Goal: Task Accomplishment & Management: Complete application form

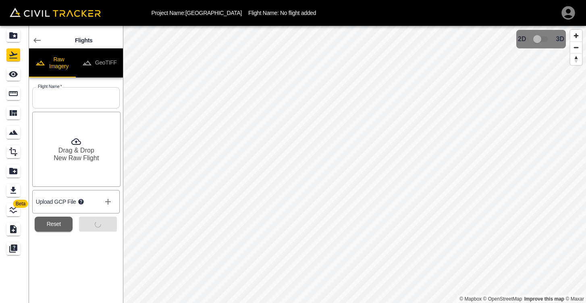
click at [95, 223] on div "Submit" at bounding box center [95, 220] width 44 height 21
click at [100, 230] on div "Submit" at bounding box center [95, 220] width 44 height 21
click at [93, 56] on button "GeoTIFF" at bounding box center [99, 62] width 47 height 29
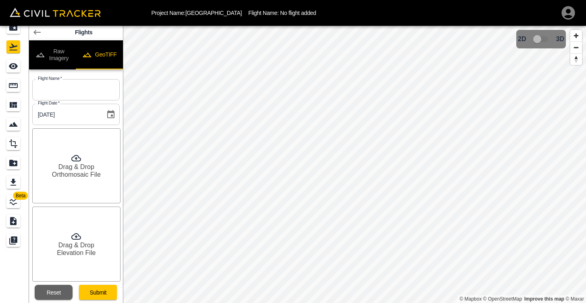
scroll to position [8, 0]
click at [56, 56] on button "Raw Imagery" at bounding box center [52, 54] width 47 height 29
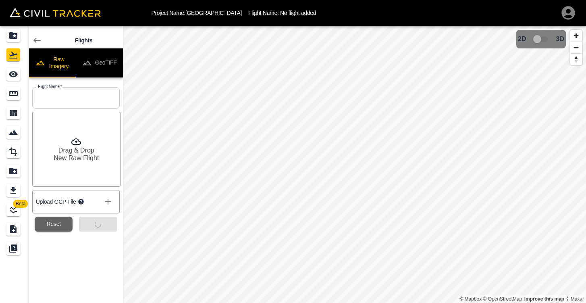
scroll to position [0, 0]
click at [101, 225] on div "Submit" at bounding box center [95, 220] width 44 height 21
click at [110, 198] on icon "show more" at bounding box center [108, 202] width 10 height 10
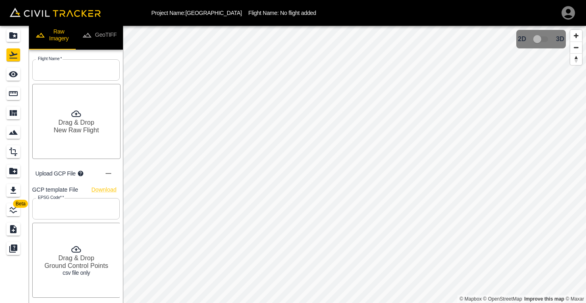
scroll to position [27, 0]
click at [77, 261] on h6 "Drag & Drop" at bounding box center [76, 258] width 36 height 8
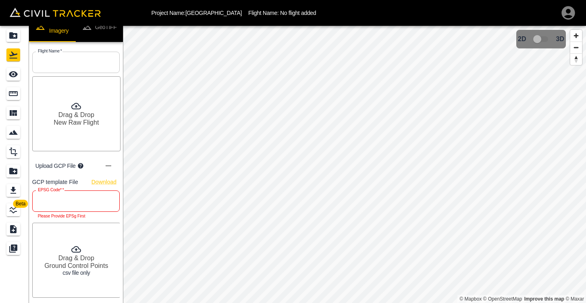
scroll to position [35, 0]
click at [71, 196] on input "text" at bounding box center [75, 201] width 87 height 21
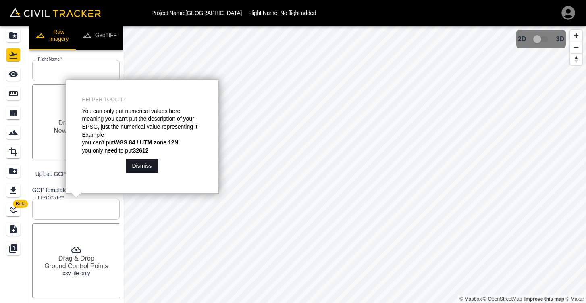
click at [149, 163] on button "Dismiss" at bounding box center [142, 165] width 33 height 15
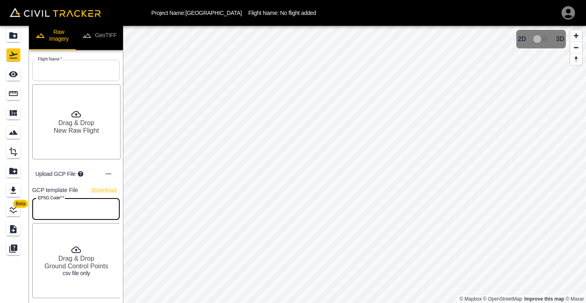
click at [85, 205] on input "text" at bounding box center [75, 208] width 87 height 21
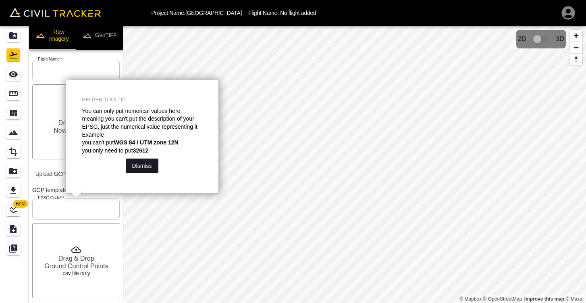
click at [145, 164] on button "Dismiss" at bounding box center [142, 165] width 33 height 15
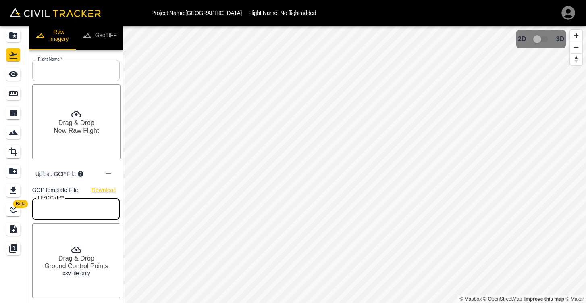
click at [63, 210] on input "text" at bounding box center [75, 208] width 87 height 21
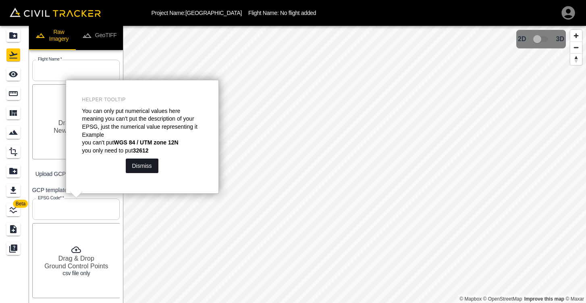
click at [145, 162] on button "Dismiss" at bounding box center [142, 165] width 33 height 15
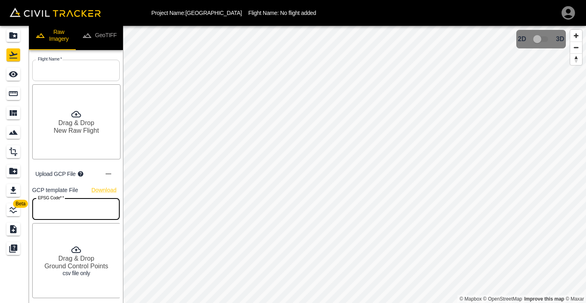
click at [81, 209] on input "text" at bounding box center [75, 208] width 87 height 21
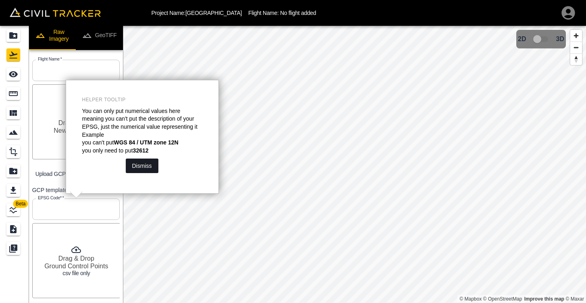
click at [137, 168] on button "Dismiss" at bounding box center [142, 165] width 33 height 15
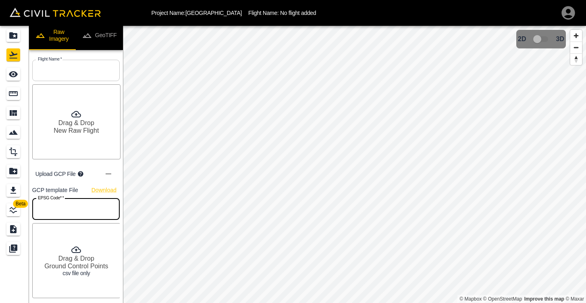
click at [86, 220] on div "Drag & Drop Ground Control Points csv file only" at bounding box center [74, 259] width 91 height 78
click at [84, 218] on input "text" at bounding box center [75, 208] width 87 height 21
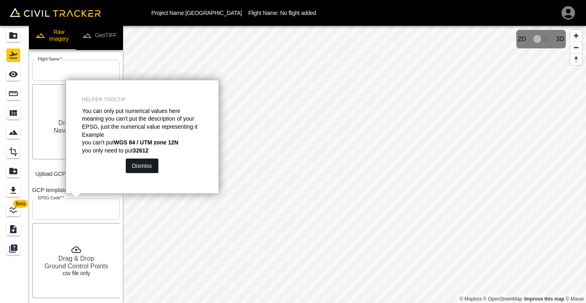
click at [136, 168] on button "Dismiss" at bounding box center [142, 165] width 33 height 15
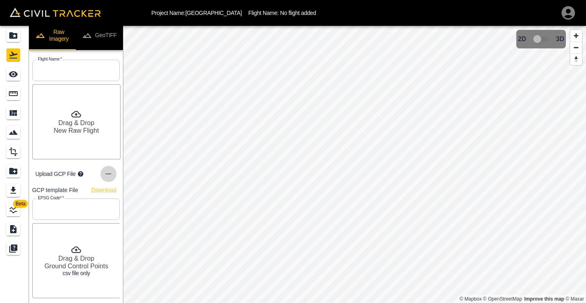
click at [109, 173] on icon "show more" at bounding box center [109, 174] width 10 height 10
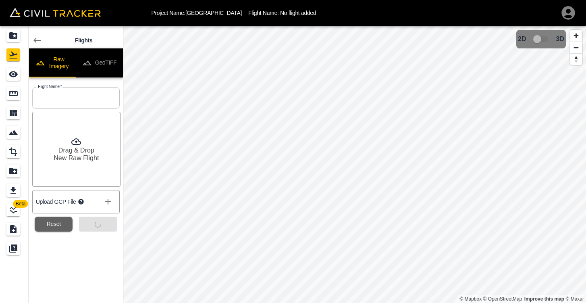
click at [108, 204] on icon "show more" at bounding box center [108, 202] width 6 height 6
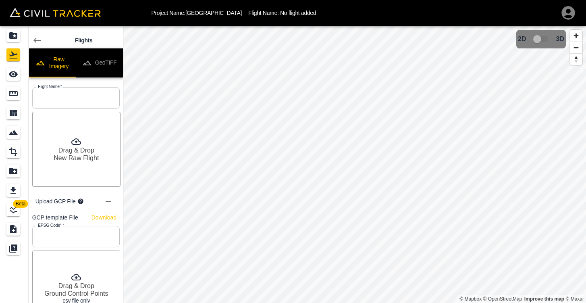
click at [64, 204] on p "Upload GCP File" at bounding box center [55, 201] width 40 height 6
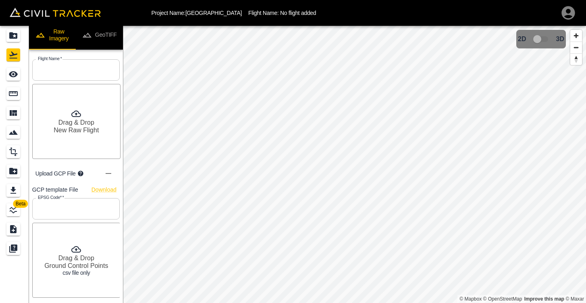
scroll to position [27, 0]
click at [67, 206] on input "text" at bounding box center [75, 208] width 87 height 21
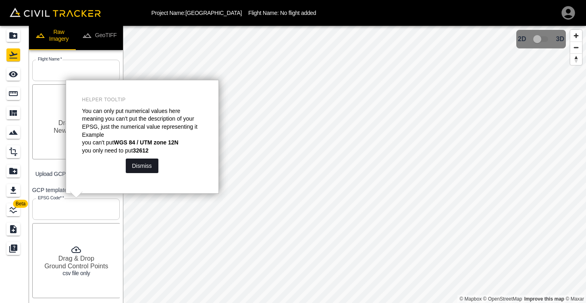
click at [139, 160] on button "Dismiss" at bounding box center [142, 165] width 33 height 15
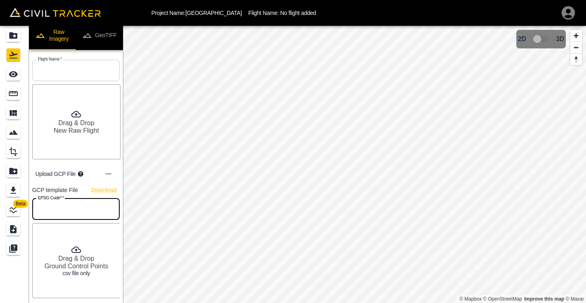
scroll to position [0, 0]
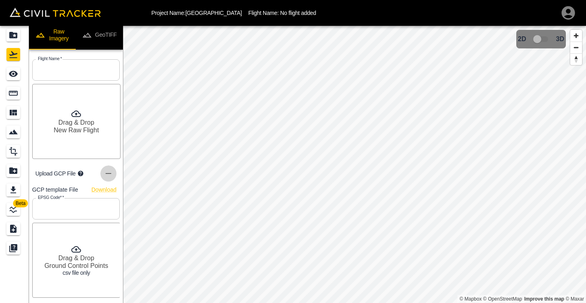
click at [110, 174] on icon "show more" at bounding box center [109, 174] width 10 height 10
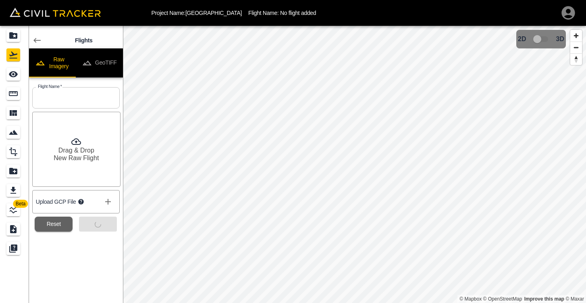
scroll to position [0, 0]
click at [104, 221] on div "Submit" at bounding box center [95, 220] width 44 height 21
click at [79, 97] on input "text" at bounding box center [75, 97] width 87 height 21
type input "TCBI"
click at [82, 162] on h6 "New Raw Flight" at bounding box center [76, 158] width 45 height 8
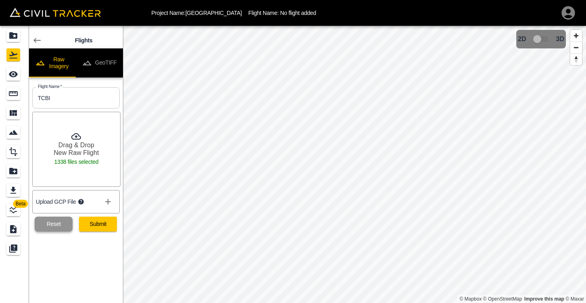
click at [61, 218] on button "Reset" at bounding box center [54, 223] width 38 height 15
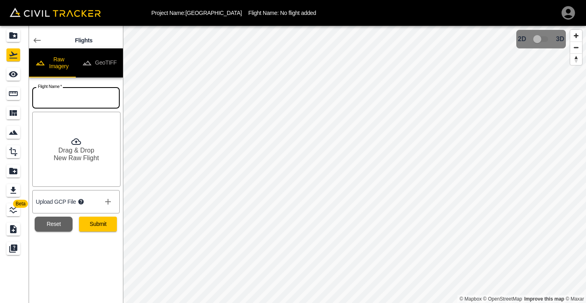
click at [70, 101] on input "text" at bounding box center [75, 97] width 87 height 21
type input "TCBI"
click at [108, 202] on icon "show more" at bounding box center [108, 202] width 6 height 6
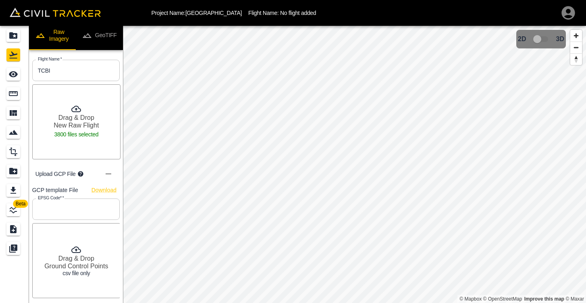
scroll to position [26, 0]
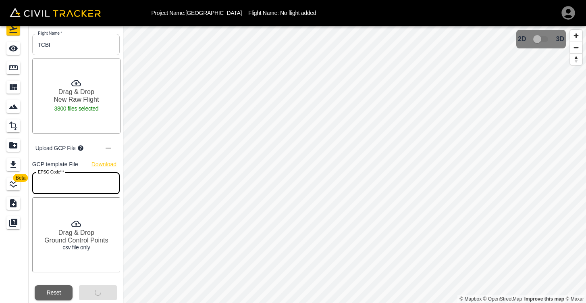
click at [100, 182] on input "text" at bounding box center [75, 183] width 87 height 21
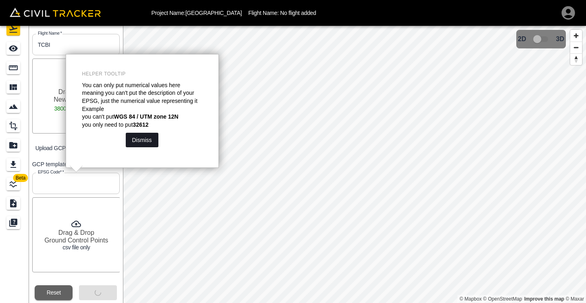
click at [127, 141] on button "Dismiss" at bounding box center [142, 140] width 33 height 15
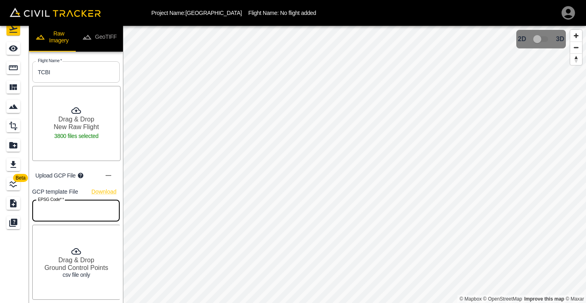
scroll to position [0, 0]
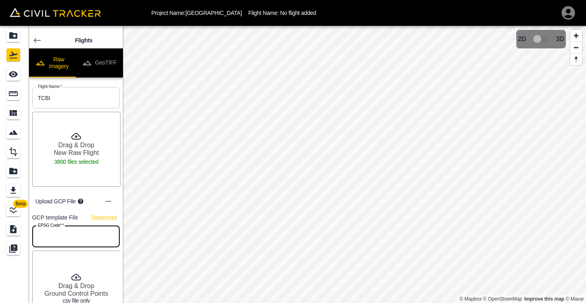
click at [89, 145] on h6 "Drag & Drop" at bounding box center [76, 145] width 36 height 8
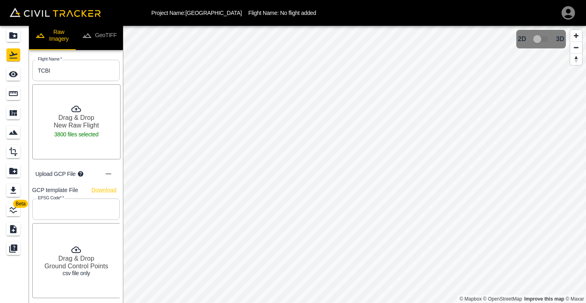
scroll to position [26, 0]
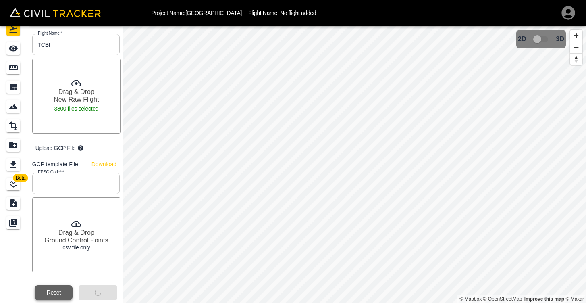
click at [57, 291] on button "Reset" at bounding box center [54, 292] width 38 height 15
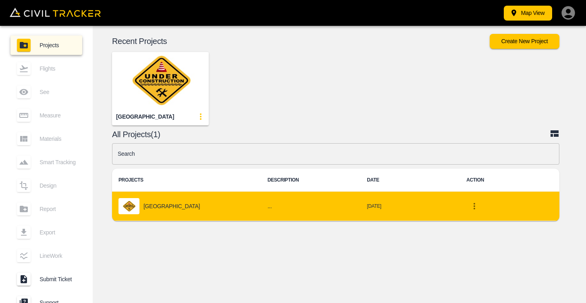
click at [170, 207] on p "[GEOGRAPHIC_DATA]" at bounding box center [172, 206] width 56 height 6
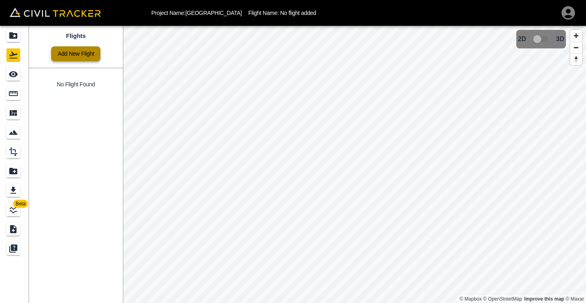
click at [81, 48] on link "Add New Flight" at bounding box center [75, 53] width 49 height 15
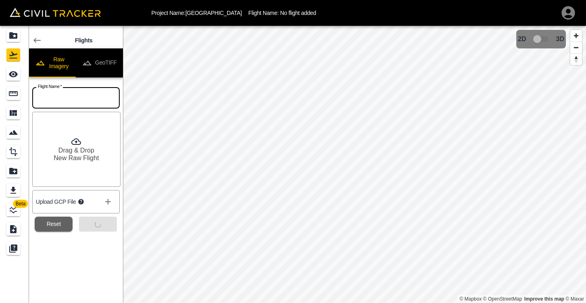
click at [77, 98] on input "text" at bounding box center [75, 97] width 87 height 21
type input "TCBI"
click at [76, 238] on div "Flights Raw Imagery GeoTIFF Flight Name   * TCBI Flight Name * Drag & Drop New …" at bounding box center [76, 164] width 94 height 277
click at [106, 200] on icon "show more" at bounding box center [108, 202] width 10 height 10
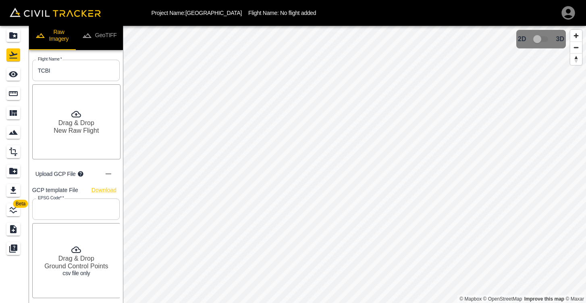
scroll to position [26, 0]
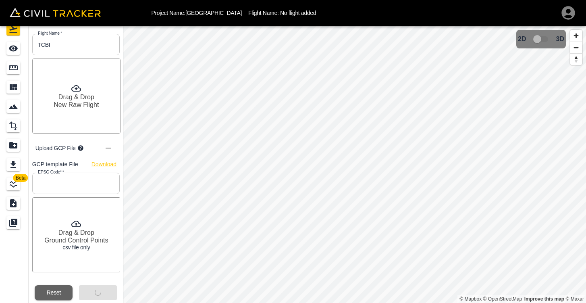
click at [108, 152] on icon "show more" at bounding box center [109, 148] width 10 height 10
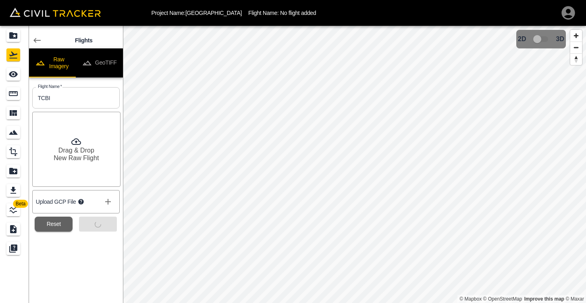
scroll to position [0, 0]
click at [82, 242] on div "Flights Raw Imagery GeoTIFF Flight Name   * TCBI Flight Name * Drag & Drop New …" at bounding box center [76, 164] width 94 height 277
click at [79, 160] on h6 "New Raw Flight" at bounding box center [76, 158] width 45 height 8
click at [109, 200] on icon "show more" at bounding box center [108, 202] width 10 height 10
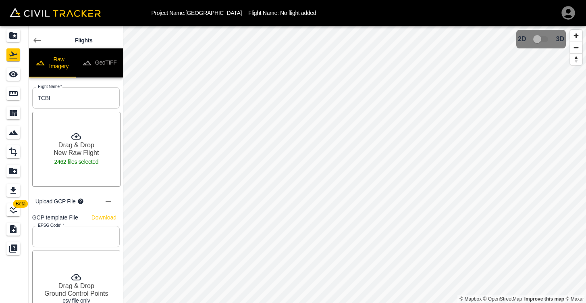
scroll to position [10, 0]
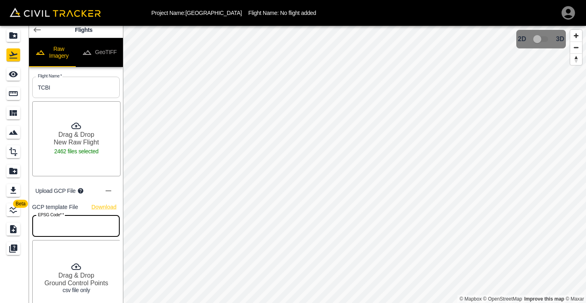
click at [78, 225] on input "text" at bounding box center [75, 225] width 87 height 21
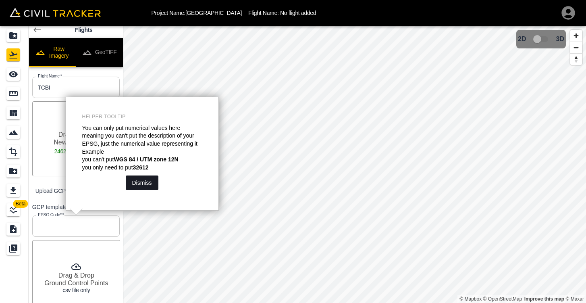
click at [150, 185] on button "Dismiss" at bounding box center [142, 182] width 33 height 15
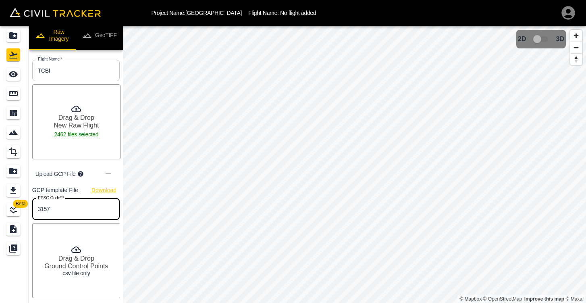
scroll to position [26, 0]
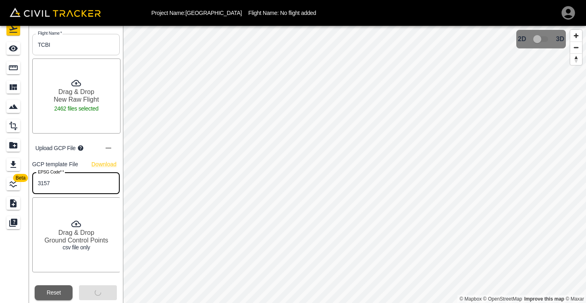
type input "3157"
click at [74, 237] on h6 "Ground Control Points" at bounding box center [76, 240] width 64 height 8
click at [6, 245] on div "Beta" at bounding box center [14, 151] width 29 height 303
click at [95, 291] on div "Submit" at bounding box center [95, 289] width 44 height 21
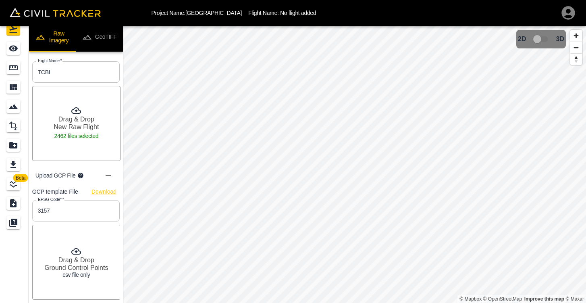
scroll to position [0, 0]
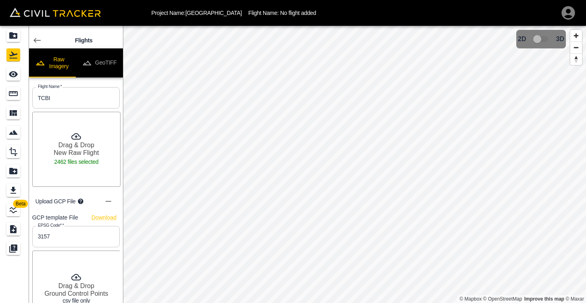
click at [97, 59] on button "GeoTIFF" at bounding box center [99, 62] width 47 height 29
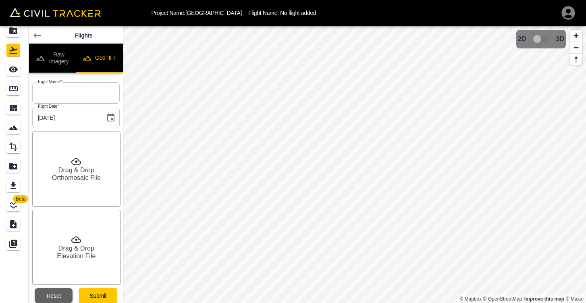
scroll to position [8, 0]
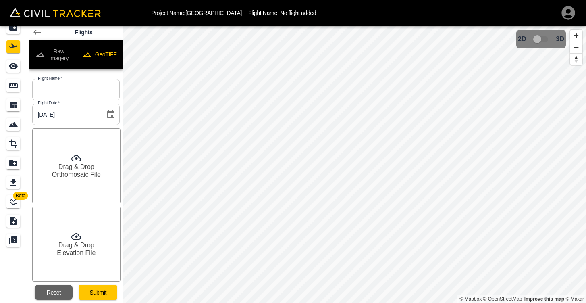
click at [56, 57] on button "Raw Imagery" at bounding box center [52, 54] width 47 height 29
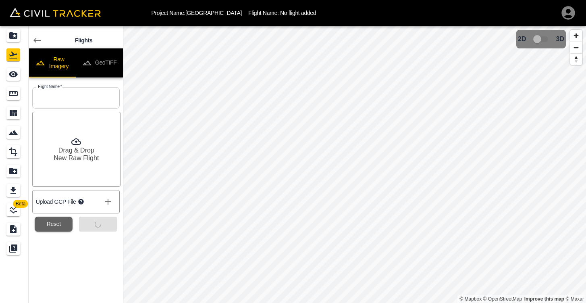
scroll to position [0, 0]
click at [267, 16] on p "Flight Name: No flight added" at bounding box center [282, 13] width 68 height 6
click at [229, 12] on p "Project Name: [GEOGRAPHIC_DATA]" at bounding box center [197, 13] width 91 height 6
click at [563, 14] on icon "button" at bounding box center [568, 12] width 13 height 13
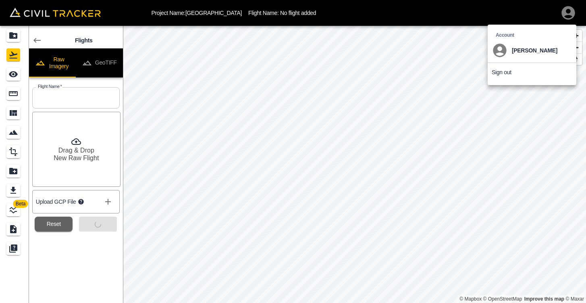
click at [429, 66] on div at bounding box center [293, 151] width 586 height 303
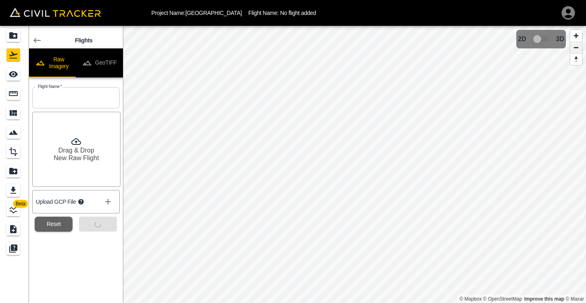
click at [576, 49] on span "Zoom out" at bounding box center [576, 47] width 12 height 11
click at [88, 223] on div "Submit" at bounding box center [95, 220] width 44 height 21
click at [45, 226] on button "Reset" at bounding box center [54, 223] width 38 height 15
click at [17, 229] on icon "Submit Ticket" at bounding box center [13, 229] width 6 height 8
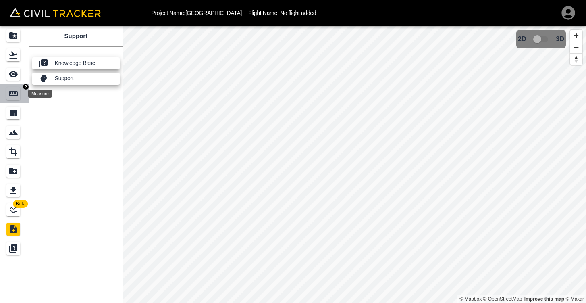
click at [11, 93] on icon "Measure" at bounding box center [13, 93] width 9 height 5
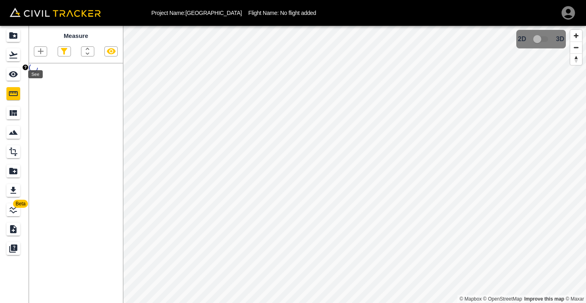
click at [13, 76] on icon "See" at bounding box center [13, 74] width 9 height 6
click at [12, 56] on icon "Flights" at bounding box center [13, 55] width 10 height 10
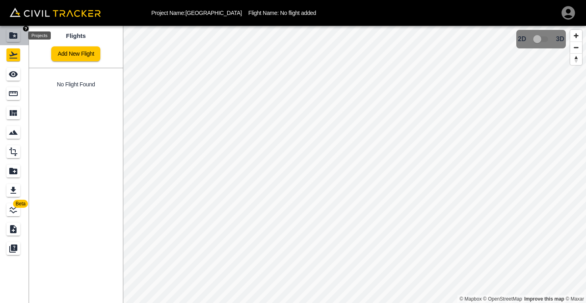
click at [15, 42] on div "Projects" at bounding box center [13, 35] width 14 height 13
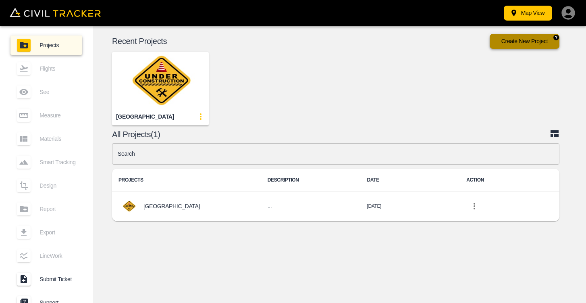
click at [510, 42] on button "Create New Project" at bounding box center [525, 41] width 70 height 15
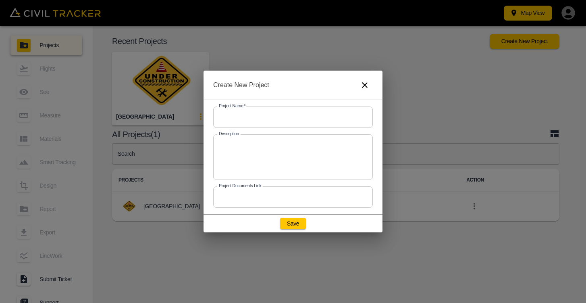
click at [335, 118] on input "text" at bounding box center [293, 116] width 160 height 21
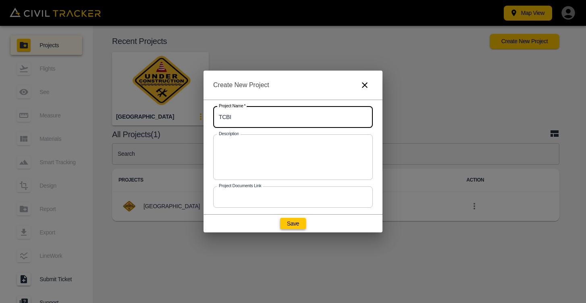
type input "TCBI"
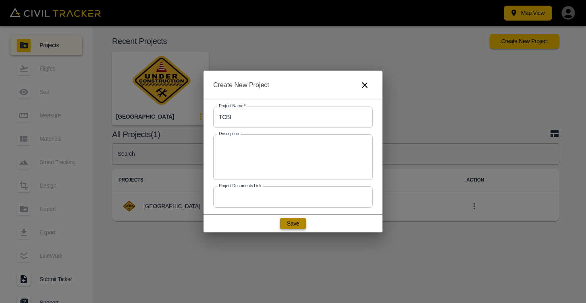
click at [289, 224] on button "Save" at bounding box center [293, 223] width 26 height 11
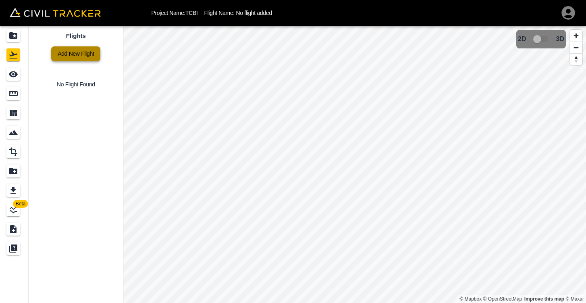
click at [96, 58] on link "Add New Flight" at bounding box center [75, 53] width 49 height 15
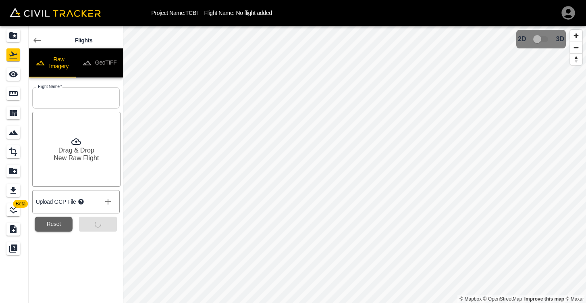
click at [86, 146] on div "Drag & Drop New Raw Flight" at bounding box center [76, 149] width 88 height 75
click at [106, 202] on icon "show more" at bounding box center [108, 202] width 10 height 10
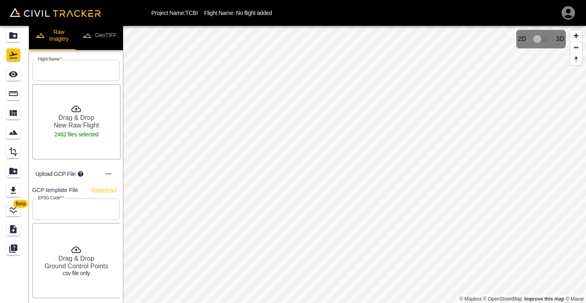
scroll to position [26, 0]
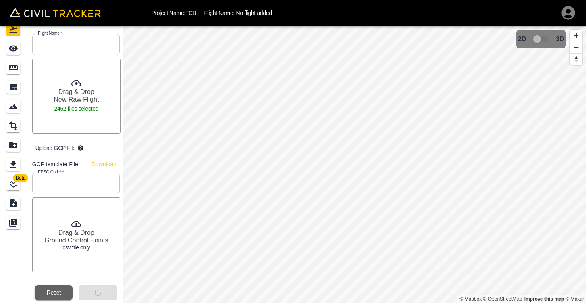
click at [76, 179] on input "text" at bounding box center [75, 183] width 87 height 21
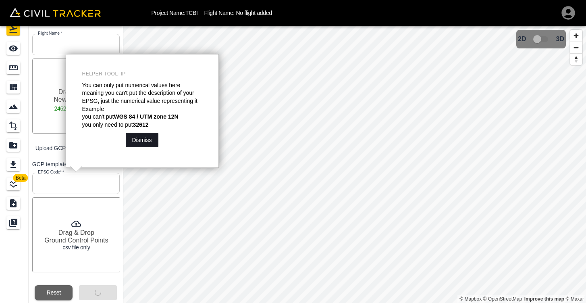
click at [137, 139] on button "Dismiss" at bounding box center [142, 140] width 33 height 15
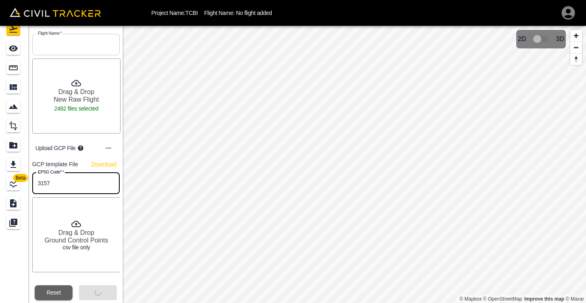
type input "3157"
click at [75, 154] on div "Upload GCP File" at bounding box center [75, 148] width 87 height 23
click at [103, 104] on div "Drag & Drop New Raw Flight 2462 files selected" at bounding box center [76, 95] width 88 height 75
click at [55, 295] on button "Reset" at bounding box center [54, 292] width 38 height 15
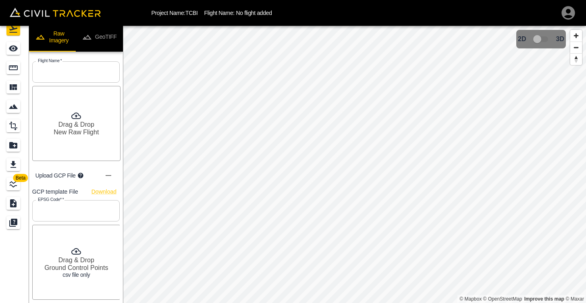
scroll to position [0, 0]
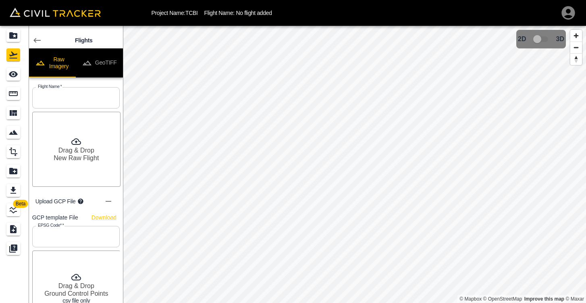
click at [29, 33] on div at bounding box center [37, 40] width 16 height 16
click at [31, 35] on link at bounding box center [37, 40] width 16 height 16
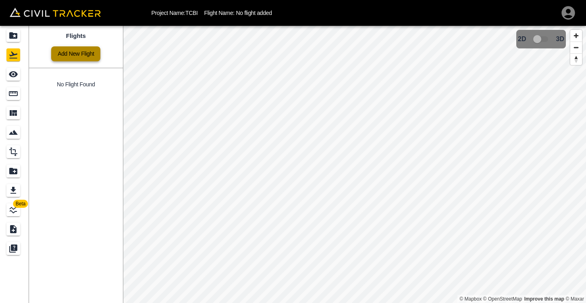
click at [81, 52] on link "Add New Flight" at bounding box center [75, 53] width 49 height 15
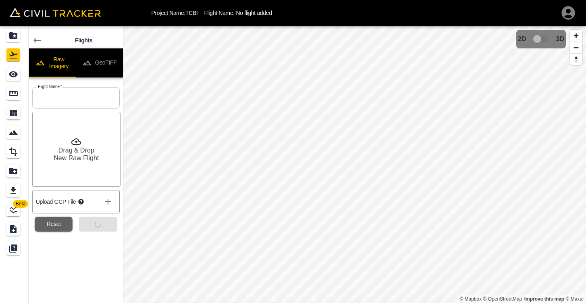
click at [80, 146] on h6 "Drag & Drop" at bounding box center [76, 150] width 36 height 8
click at [113, 202] on button "show more" at bounding box center [108, 201] width 16 height 16
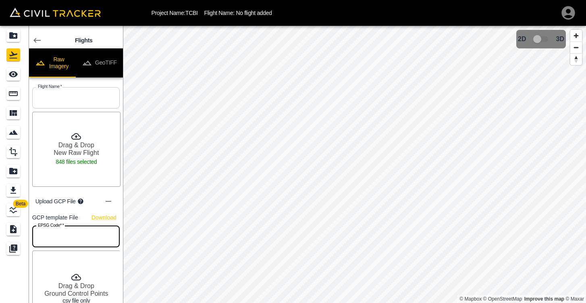
click at [93, 239] on input "text" at bounding box center [75, 236] width 87 height 21
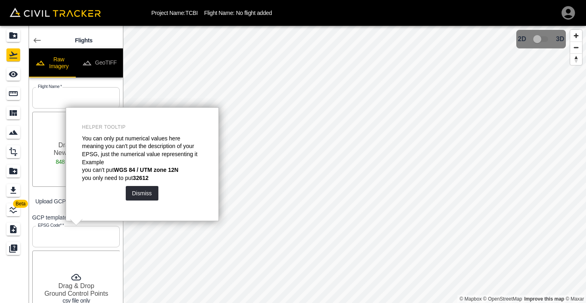
drag, startPoint x: 148, startPoint y: 191, endPoint x: 104, endPoint y: 202, distance: 46.1
click at [148, 191] on button "Dismiss" at bounding box center [142, 193] width 33 height 15
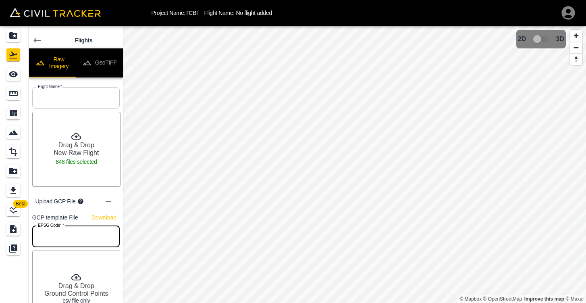
click at [59, 230] on input "text" at bounding box center [75, 236] width 87 height 21
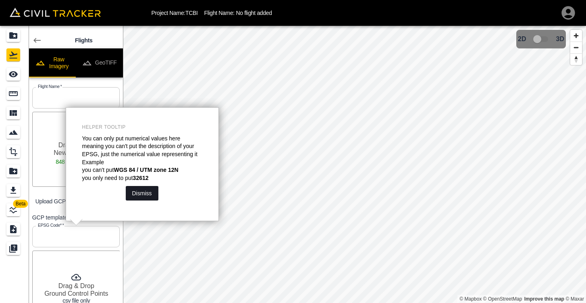
click at [134, 195] on button "Dismiss" at bounding box center [142, 193] width 33 height 15
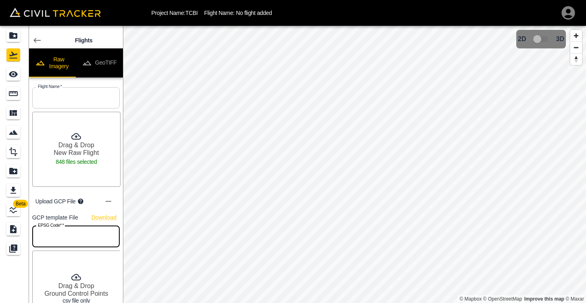
click at [76, 238] on input "text" at bounding box center [75, 236] width 87 height 21
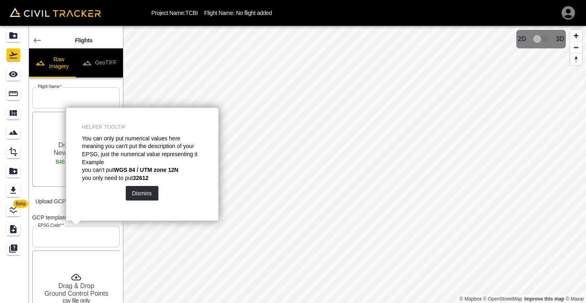
click at [76, 238] on input "text" at bounding box center [75, 236] width 87 height 21
type input "3157"
click at [148, 191] on button "Dismiss" at bounding box center [142, 193] width 33 height 15
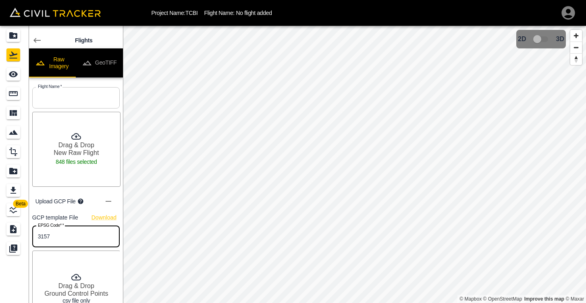
scroll to position [26, 0]
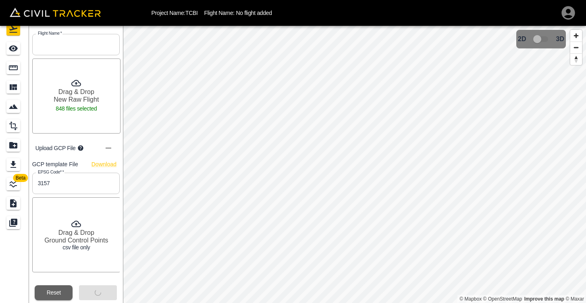
click at [85, 233] on h6 "Drag & Drop" at bounding box center [76, 233] width 36 height 8
click at [105, 283] on div "Submit" at bounding box center [95, 289] width 44 height 21
click at [104, 287] on button "Submit" at bounding box center [98, 292] width 38 height 15
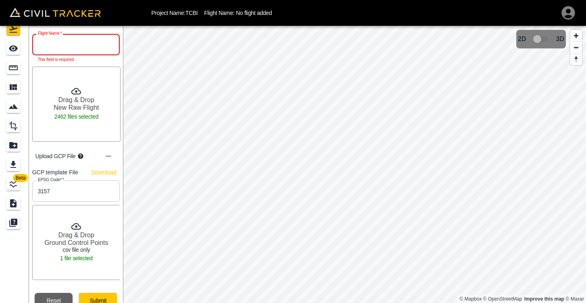
click at [92, 49] on input "text" at bounding box center [75, 44] width 87 height 21
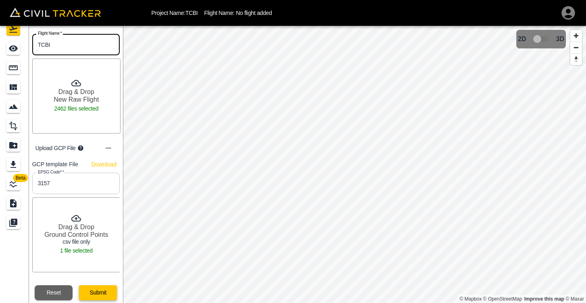
type input "TCBI"
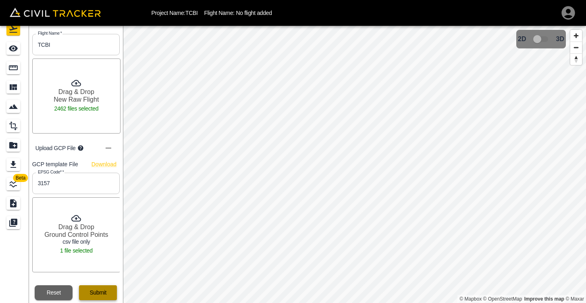
click at [94, 288] on button "Submit" at bounding box center [98, 292] width 38 height 15
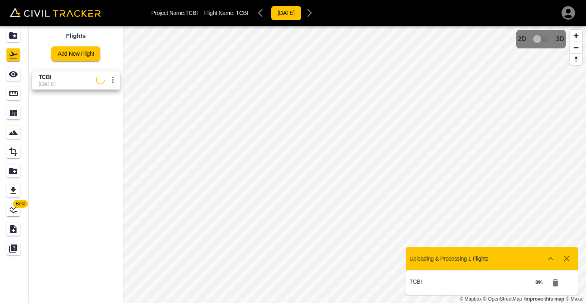
click at [516, 285] on div "0 %" at bounding box center [519, 282] width 55 height 18
click at [548, 259] on icon "Show more" at bounding box center [551, 259] width 10 height 10
click at [549, 258] on icon "Show more" at bounding box center [550, 258] width 5 height 3
